Goal: Find specific page/section: Find specific page/section

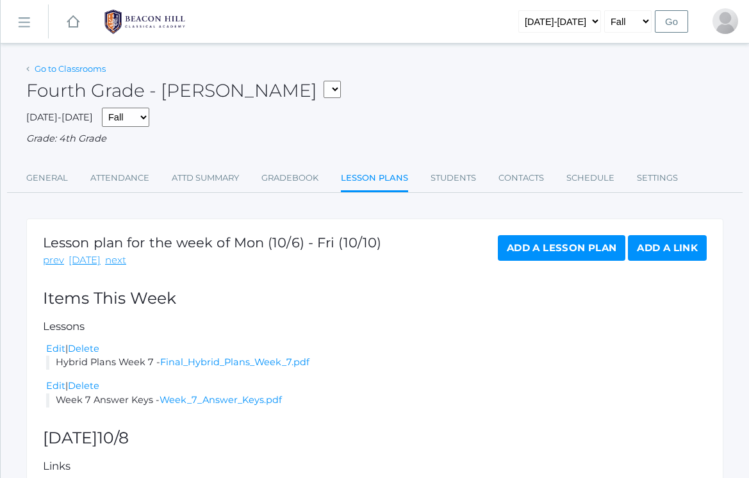
click at [53, 67] on link "Go to Classrooms" at bounding box center [70, 68] width 71 height 10
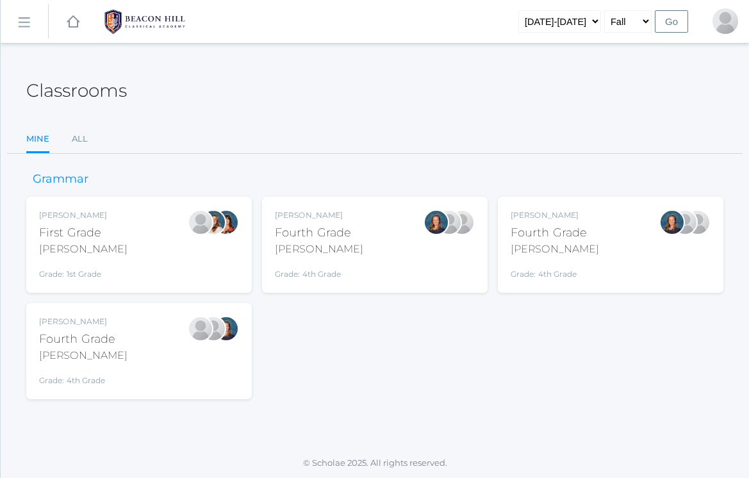
click at [345, 267] on div "Grade: 4th Grade" at bounding box center [319, 271] width 88 height 18
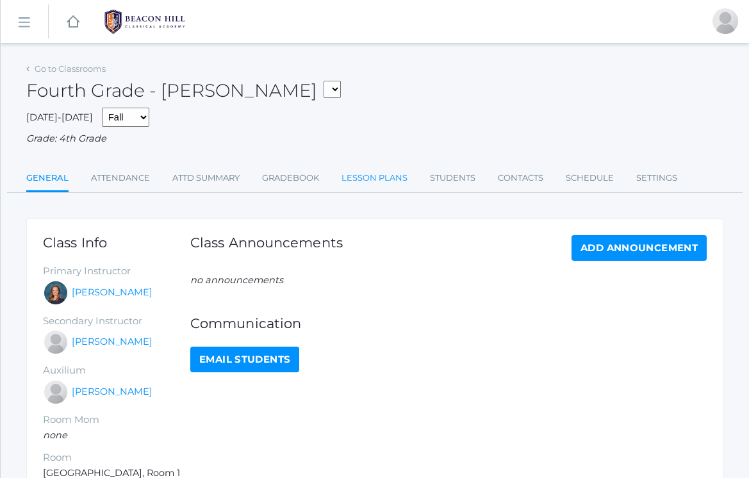
click at [380, 171] on link "Lesson Plans" at bounding box center [375, 178] width 66 height 26
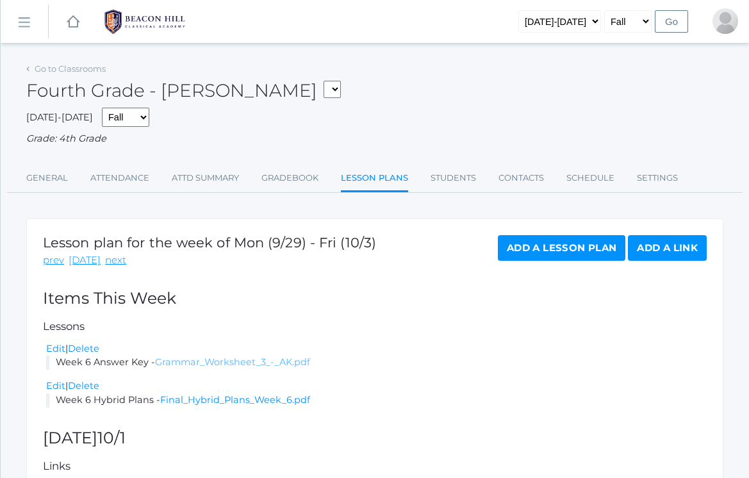
scroll to position [10, 0]
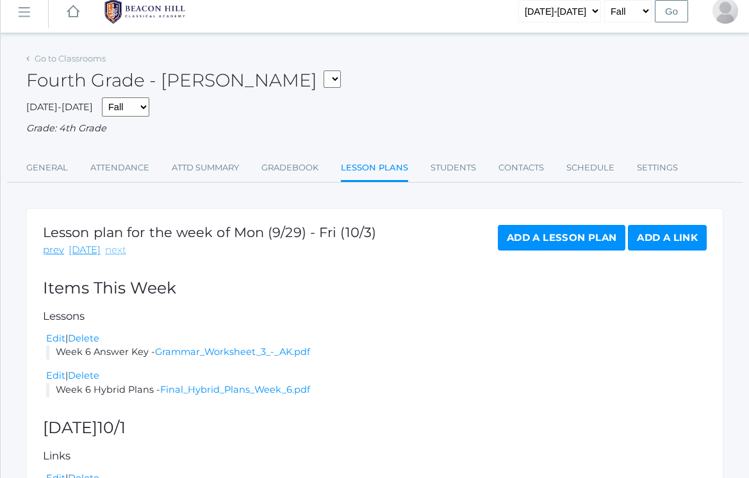
click at [108, 246] on link "next" at bounding box center [115, 250] width 21 height 15
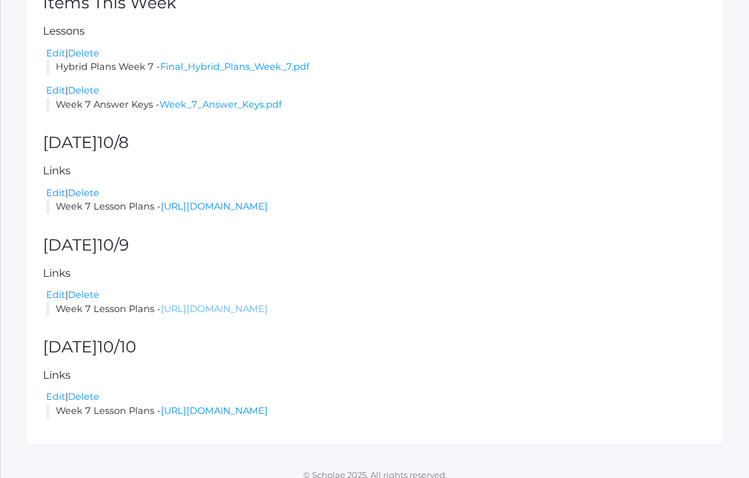
scroll to position [295, 0]
click at [209, 304] on link "[URL][DOMAIN_NAME]" at bounding box center [214, 310] width 107 height 12
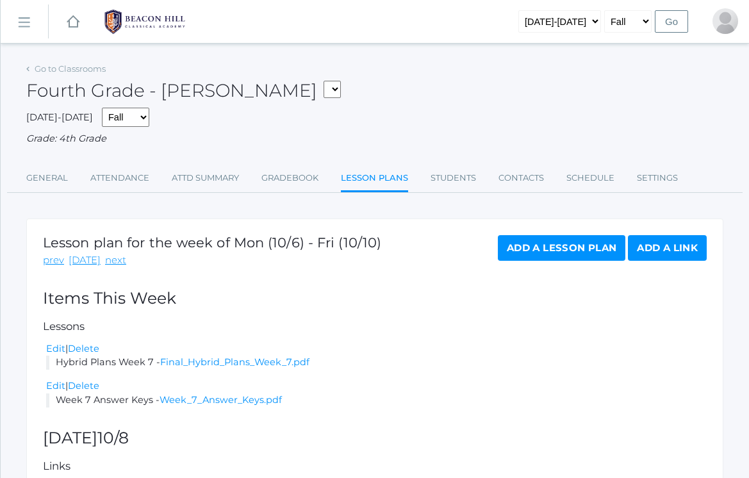
scroll to position [0, 0]
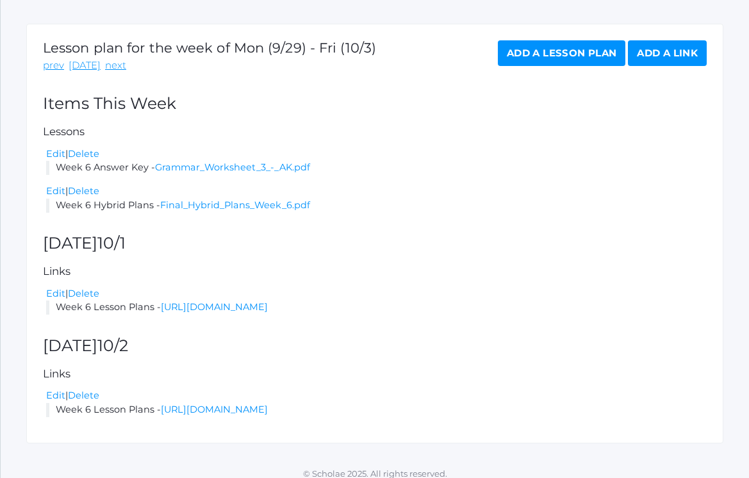
scroll to position [194, 0]
